Goal: Register for event/course

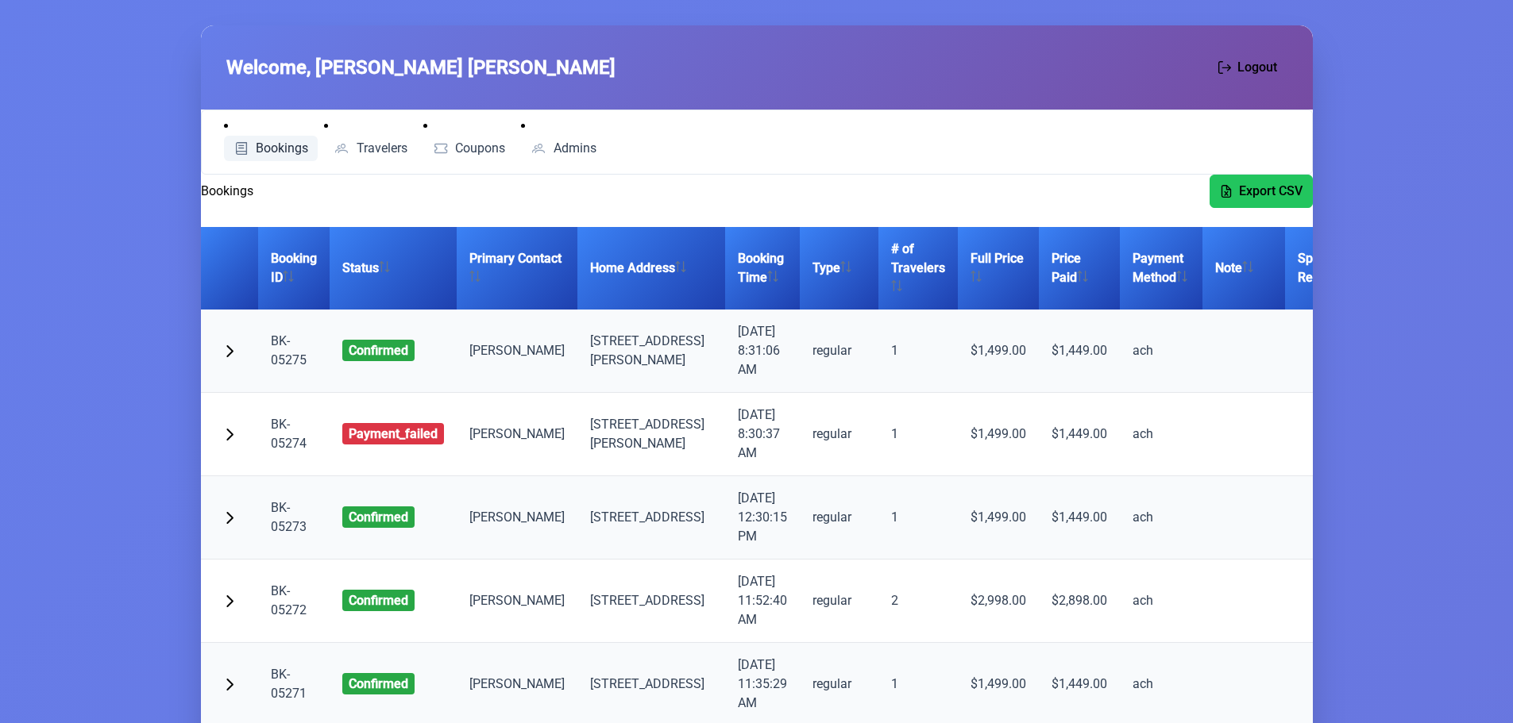
click at [284, 142] on span "Bookings" at bounding box center [282, 148] width 52 height 13
click at [264, 139] on link "Bookings" at bounding box center [271, 148] width 95 height 25
click at [367, 145] on span "Travelers" at bounding box center [382, 148] width 51 height 13
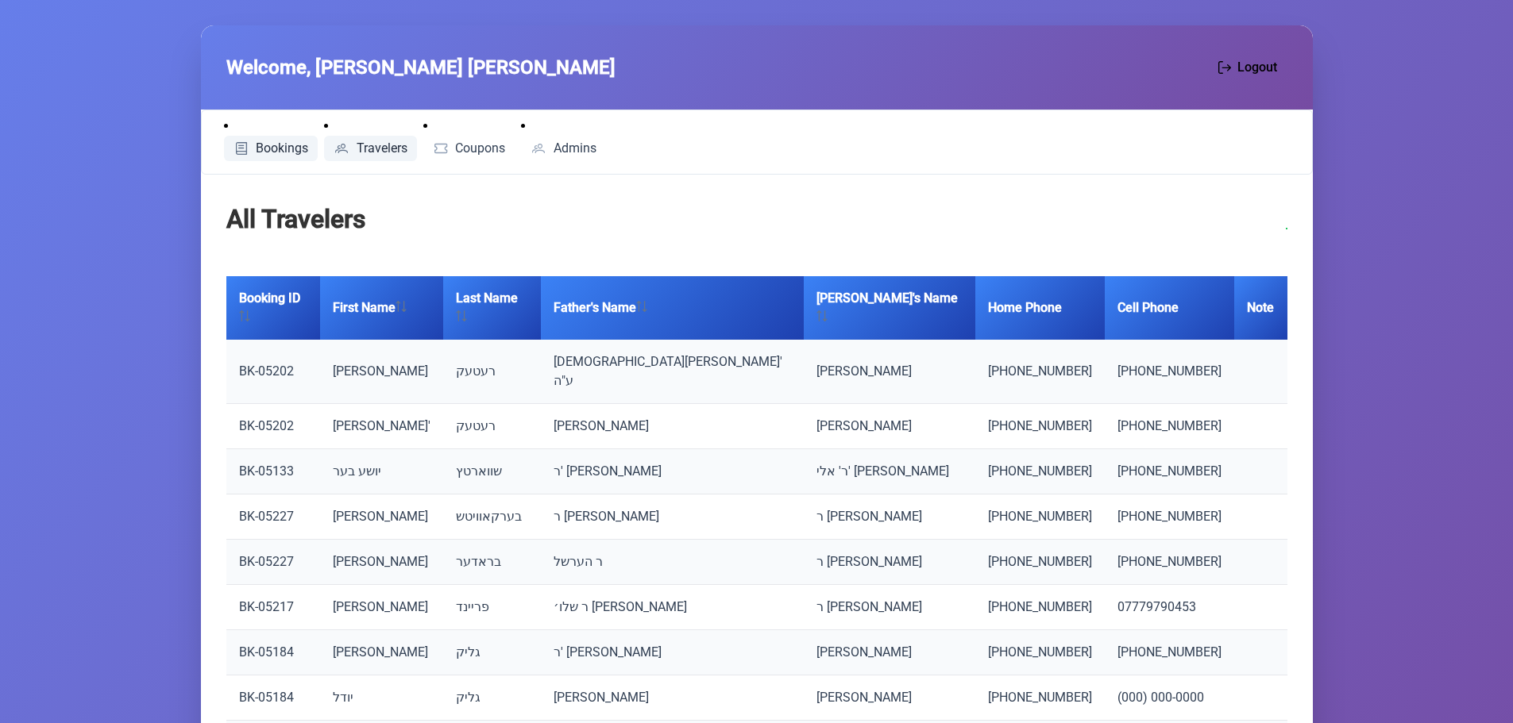
click at [280, 144] on span "Bookings" at bounding box center [282, 148] width 52 height 13
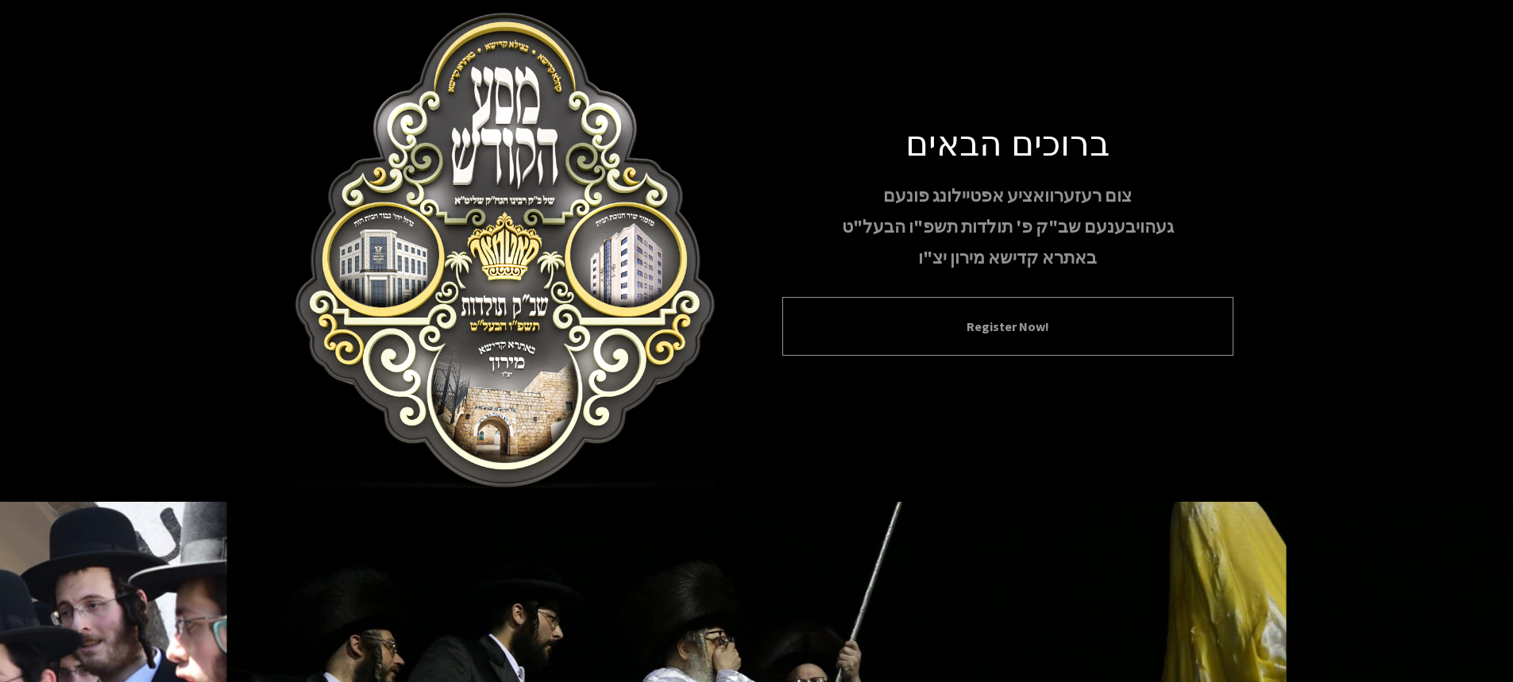
click at [1015, 326] on button "Register Now!" at bounding box center [1007, 326] width 411 height 19
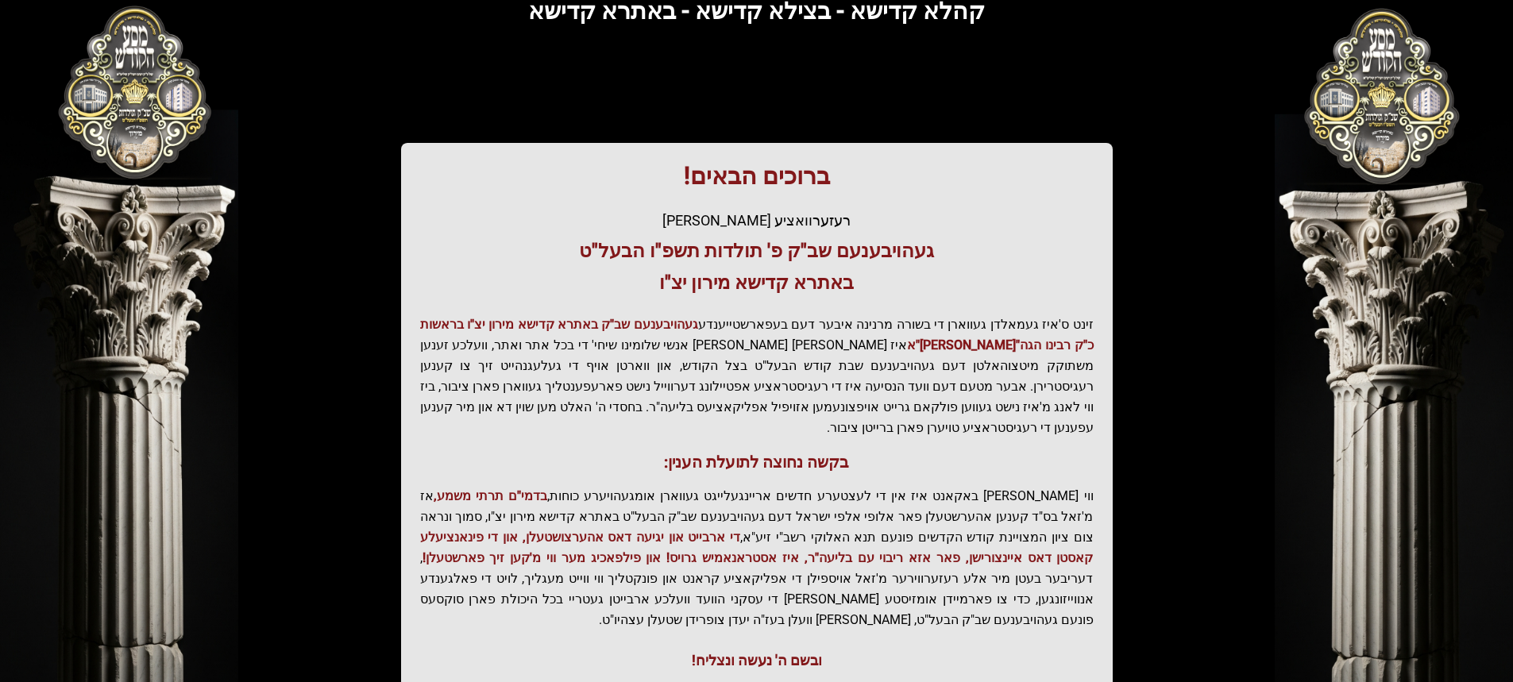
scroll to position [237, 0]
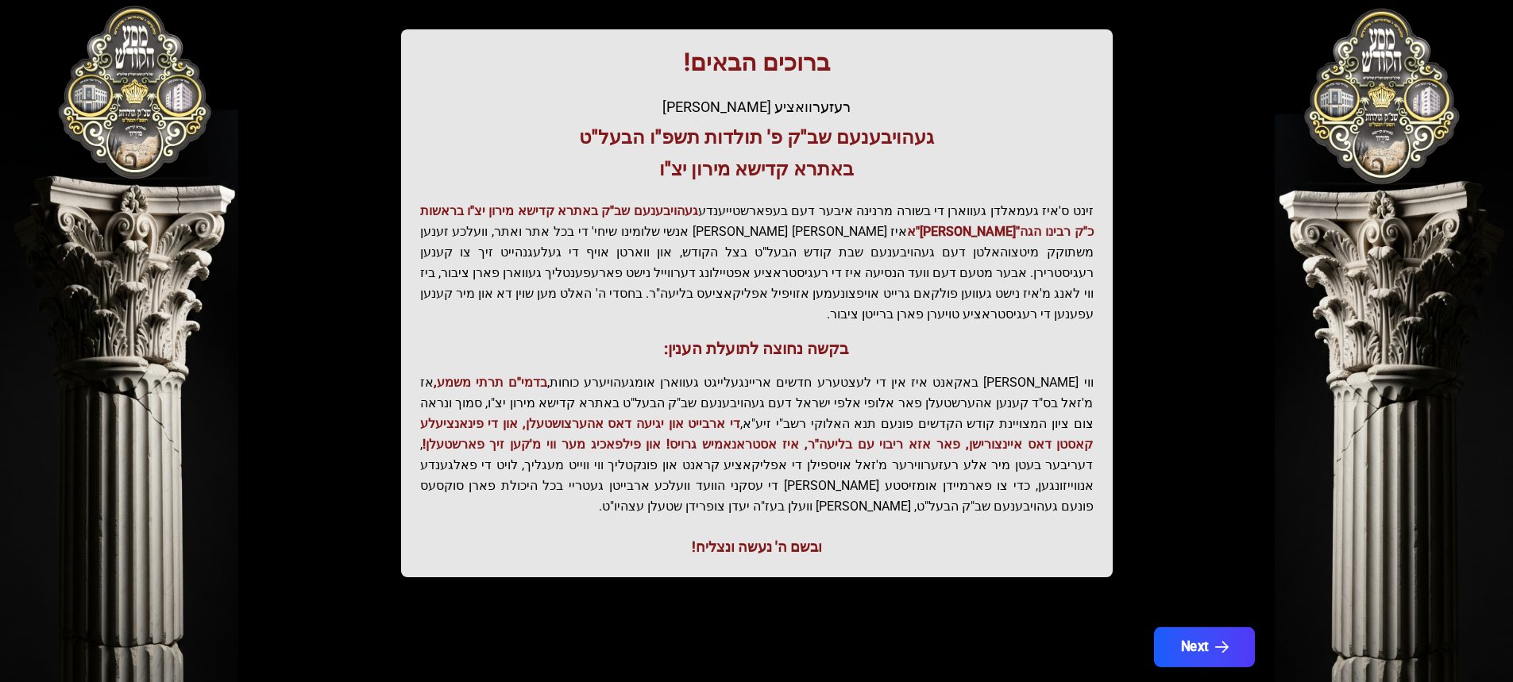
click at [1210, 627] on button "Next" at bounding box center [1203, 647] width 101 height 40
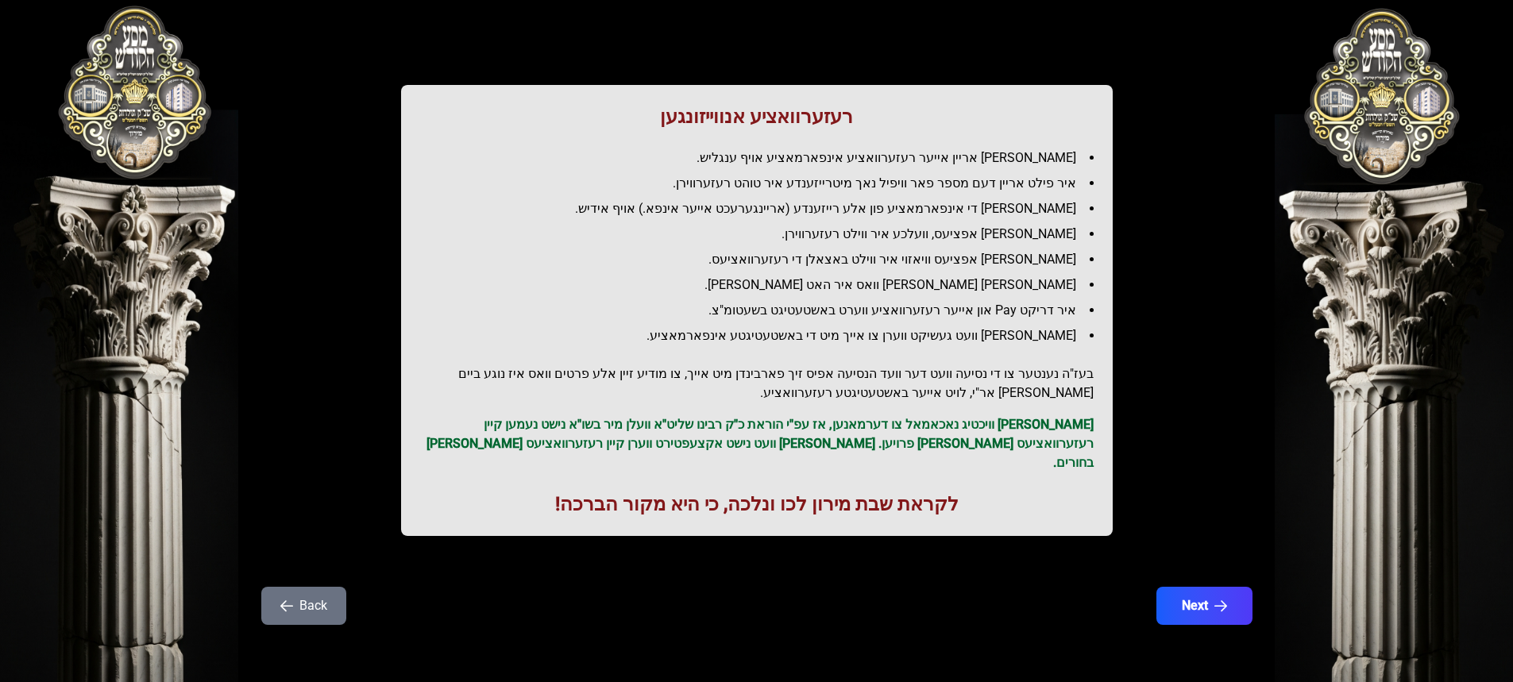
scroll to position [0, 0]
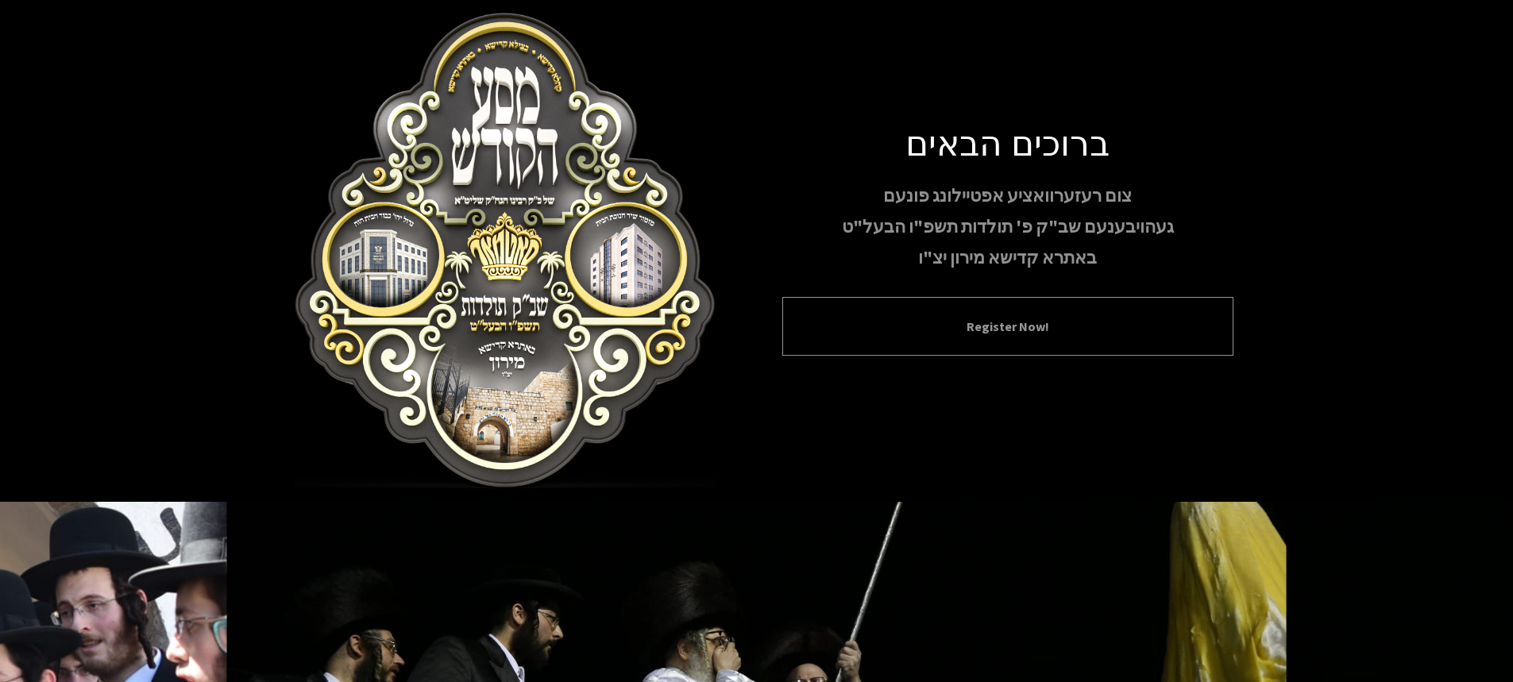
click at [1047, 341] on div "Register Now!" at bounding box center [1007, 326] width 451 height 59
click at [991, 328] on button "Register Now!" at bounding box center [1007, 326] width 411 height 19
